Goal: Feedback & Contribution: Leave review/rating

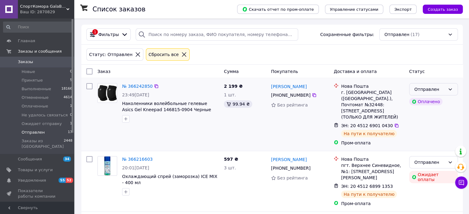
drag, startPoint x: 436, startPoint y: 90, endPoint x: 440, endPoint y: 88, distance: 4.5
click at [440, 88] on div "Отправлен" at bounding box center [429, 89] width 31 height 7
click at [429, 114] on li "Выполнен" at bounding box center [433, 113] width 48 height 11
click at [429, 90] on div "Выполнен" at bounding box center [429, 89] width 31 height 7
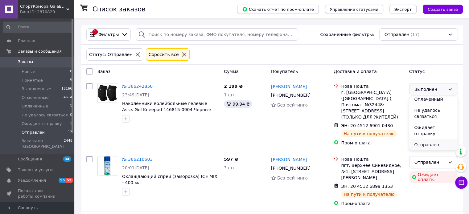
click at [428, 145] on li "Отправлен" at bounding box center [433, 144] width 48 height 11
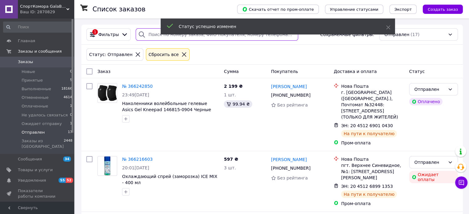
click at [146, 35] on input "search" at bounding box center [217, 34] width 162 height 12
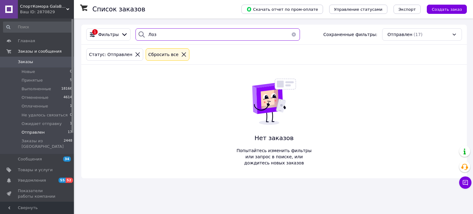
type input "Лоз"
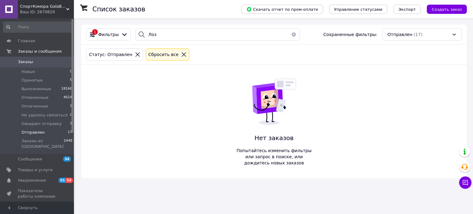
click at [290, 33] on button "button" at bounding box center [294, 34] width 12 height 12
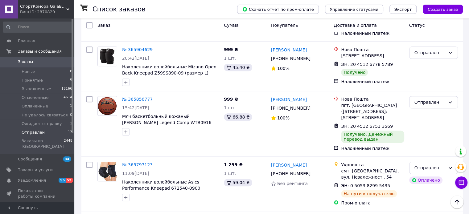
scroll to position [483, 0]
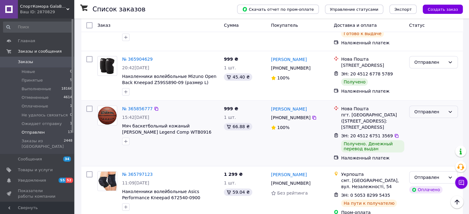
click at [441, 108] on div "Отправлен" at bounding box center [429, 111] width 31 height 7
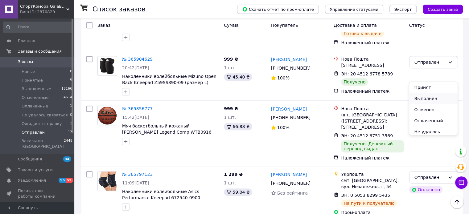
click at [426, 100] on li "Выполнен" at bounding box center [433, 98] width 48 height 11
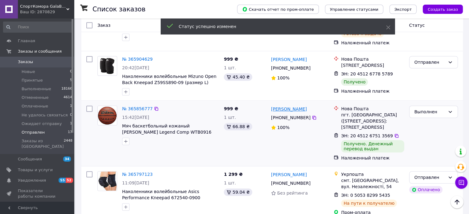
click at [290, 106] on link "[PERSON_NAME]" at bounding box center [289, 109] width 36 height 6
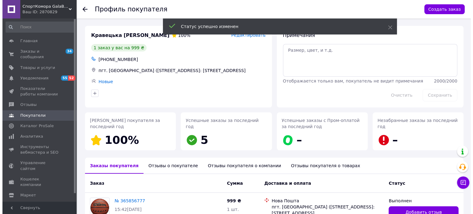
scroll to position [60, 0]
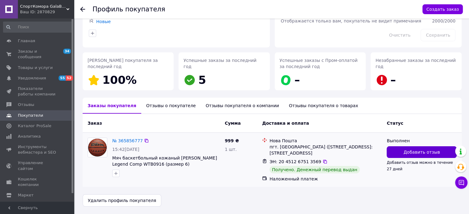
click at [405, 153] on span "Добавить отзыв" at bounding box center [421, 152] width 36 height 6
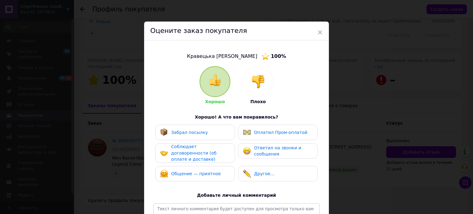
click at [261, 153] on span "Ответил на звонки и сообщения" at bounding box center [277, 150] width 47 height 11
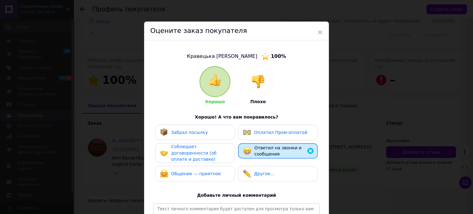
click at [209, 152] on span "Соблюдает договоренности (об оплате и доставке)" at bounding box center [193, 153] width 45 height 18
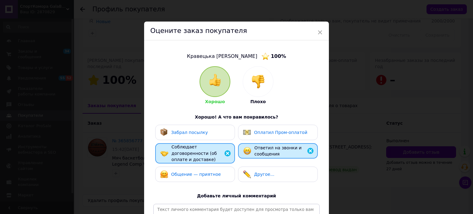
click at [213, 132] on div "Забрал посылку" at bounding box center [195, 132] width 70 height 8
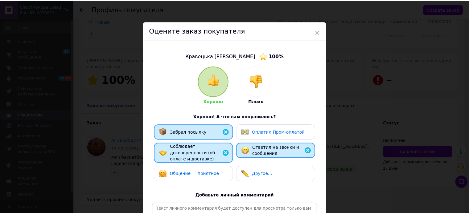
scroll to position [87, 0]
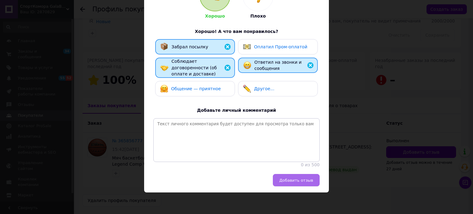
click at [300, 183] on button "Добавить отзыв" at bounding box center [296, 180] width 47 height 12
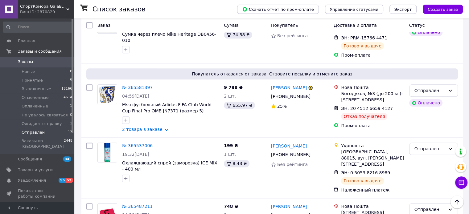
scroll to position [735, 0]
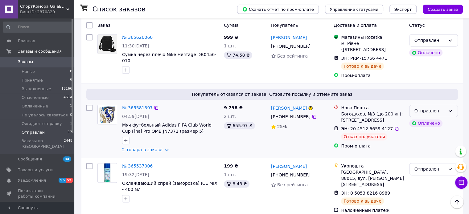
click at [448, 108] on icon at bounding box center [449, 110] width 5 height 5
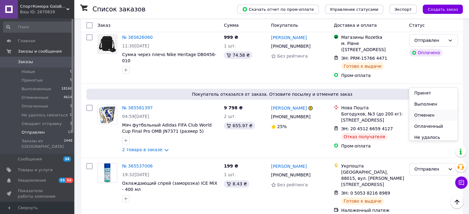
click at [428, 116] on li "Отменен" at bounding box center [433, 115] width 48 height 11
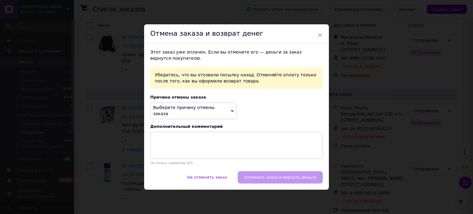
click at [233, 111] on span "Выберите причину отмены заказа" at bounding box center [193, 111] width 86 height 16
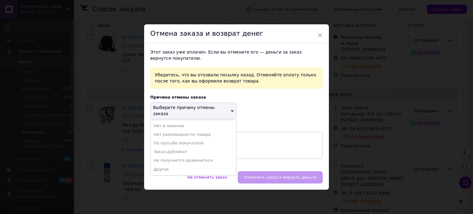
click at [282, 105] on div "Этот заказ уже оплачен. Если вы отмените его — деньги за заказ вернутся покупат…" at bounding box center [236, 107] width 185 height 128
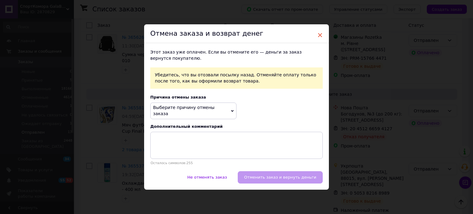
click at [322, 40] on span "×" at bounding box center [320, 35] width 6 height 10
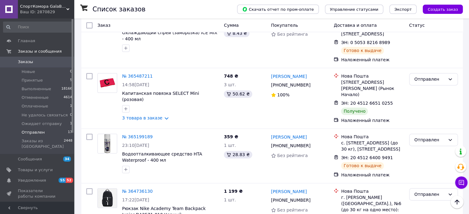
scroll to position [897, 0]
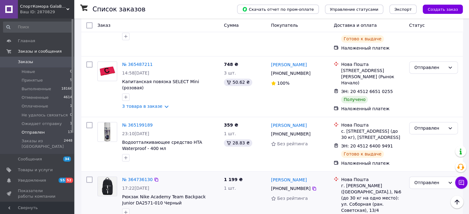
click at [433, 179] on div "Отправлен" at bounding box center [429, 182] width 31 height 7
click at [423, 175] on li "Выполнен" at bounding box center [433, 176] width 48 height 11
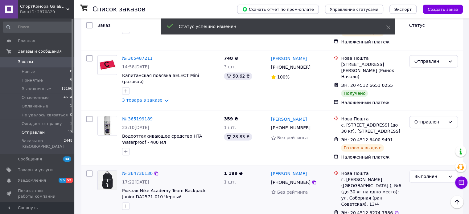
scroll to position [838, 0]
click at [283, 171] on link "[PERSON_NAME]" at bounding box center [289, 174] width 36 height 6
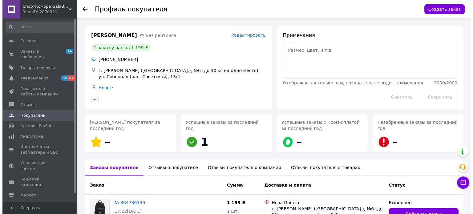
scroll to position [62, 0]
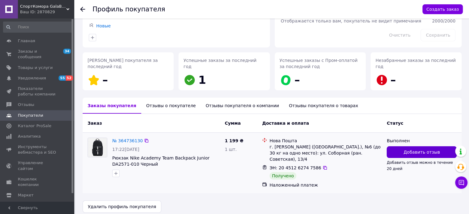
click at [415, 153] on span "Добавить отзыв" at bounding box center [421, 152] width 36 height 6
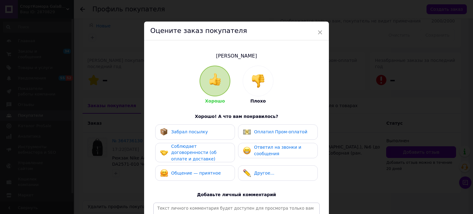
click at [210, 151] on span "Соблюдает договоренности (об оплате и доставке)" at bounding box center [193, 153] width 45 height 18
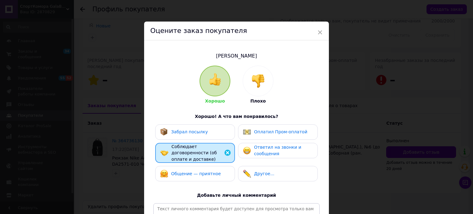
click at [214, 130] on div "Забрал посылку" at bounding box center [195, 132] width 70 height 8
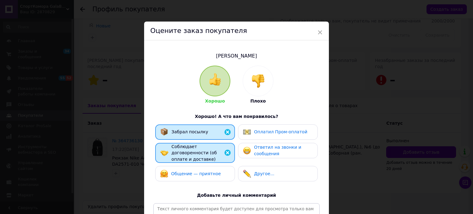
click at [264, 150] on div "Ответил на звонки и сообщения" at bounding box center [283, 150] width 59 height 13
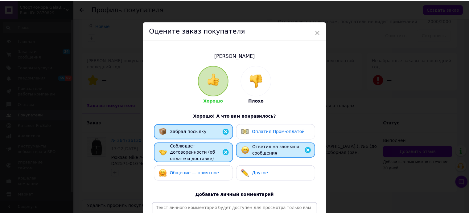
scroll to position [86, 0]
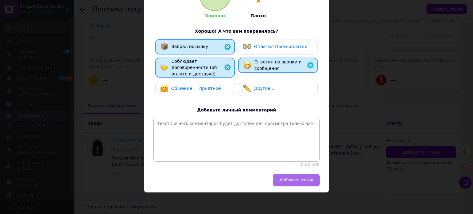
click at [293, 184] on button "Добавить отзыв" at bounding box center [296, 180] width 47 height 12
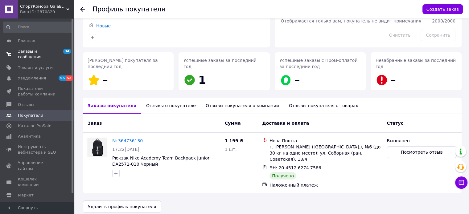
click at [23, 55] on link "Заказы и сообщения 34 0" at bounding box center [38, 54] width 76 height 16
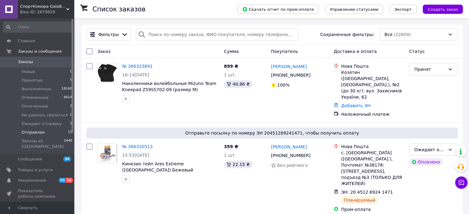
click at [30, 132] on span "Отправлен" at bounding box center [33, 133] width 23 height 6
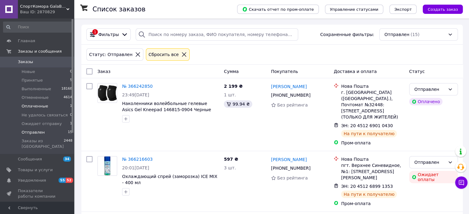
click at [17, 106] on li "Оплаченные 1" at bounding box center [38, 106] width 76 height 9
